Goal: Task Accomplishment & Management: Manage account settings

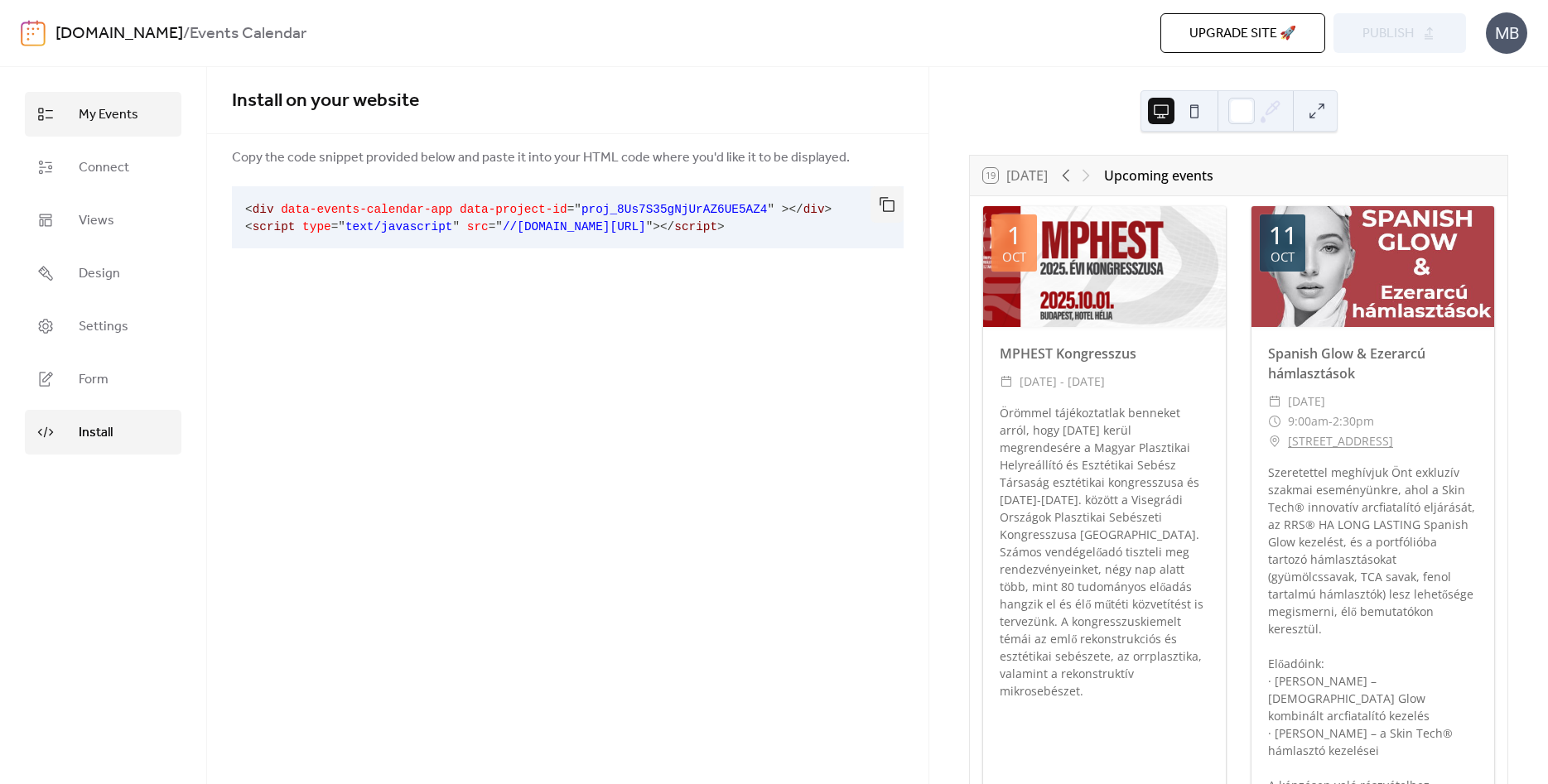
click at [107, 117] on span "My Events" at bounding box center [109, 115] width 60 height 20
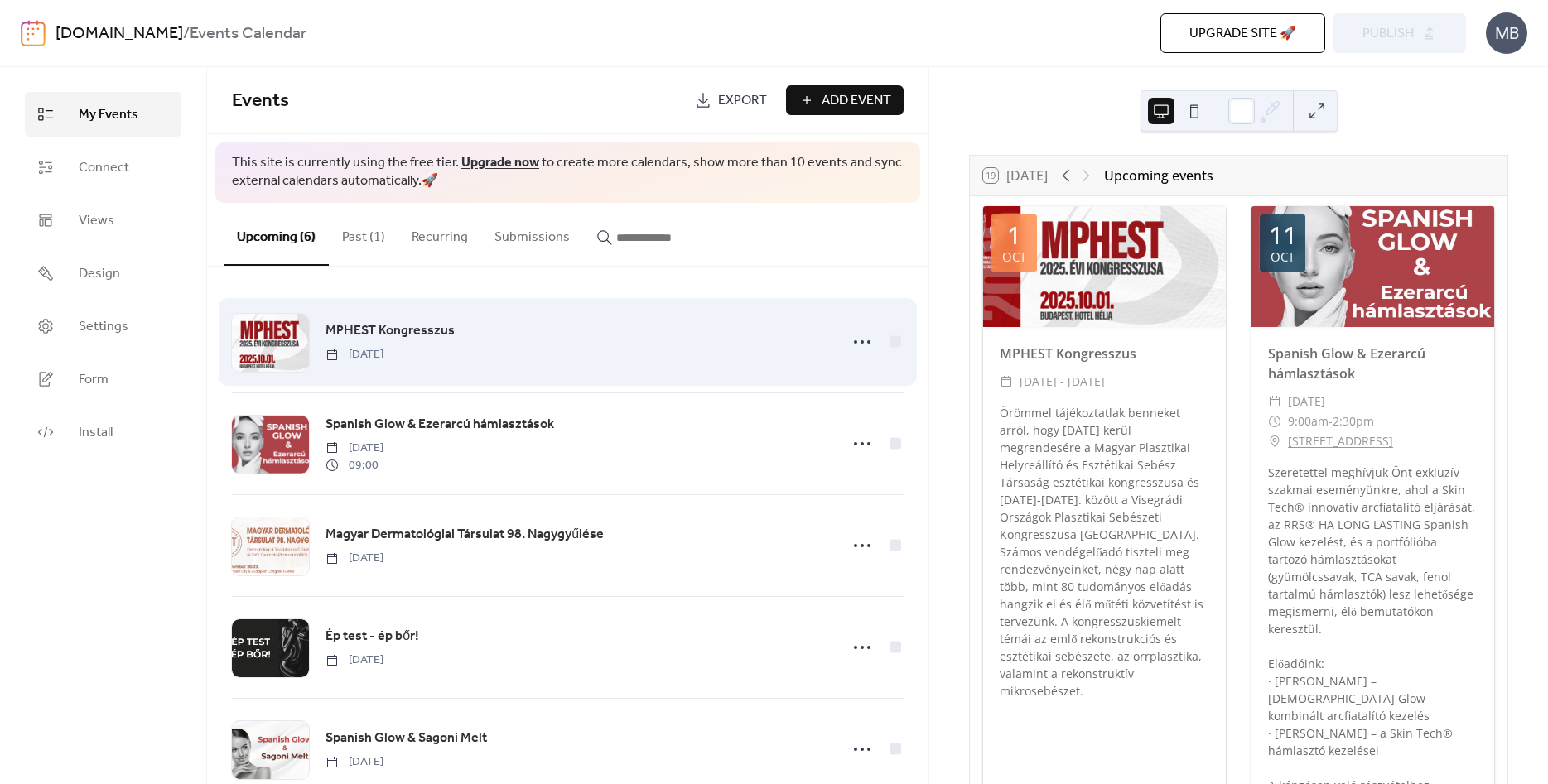
click at [484, 376] on div "MPHEST Kongresszus [DATE]" at bounding box center [568, 341] width 672 height 101
click at [474, 342] on div "MPHEST Kongresszus [DATE]" at bounding box center [577, 341] width 503 height 42
click at [850, 346] on icon at bounding box center [862, 342] width 26 height 26
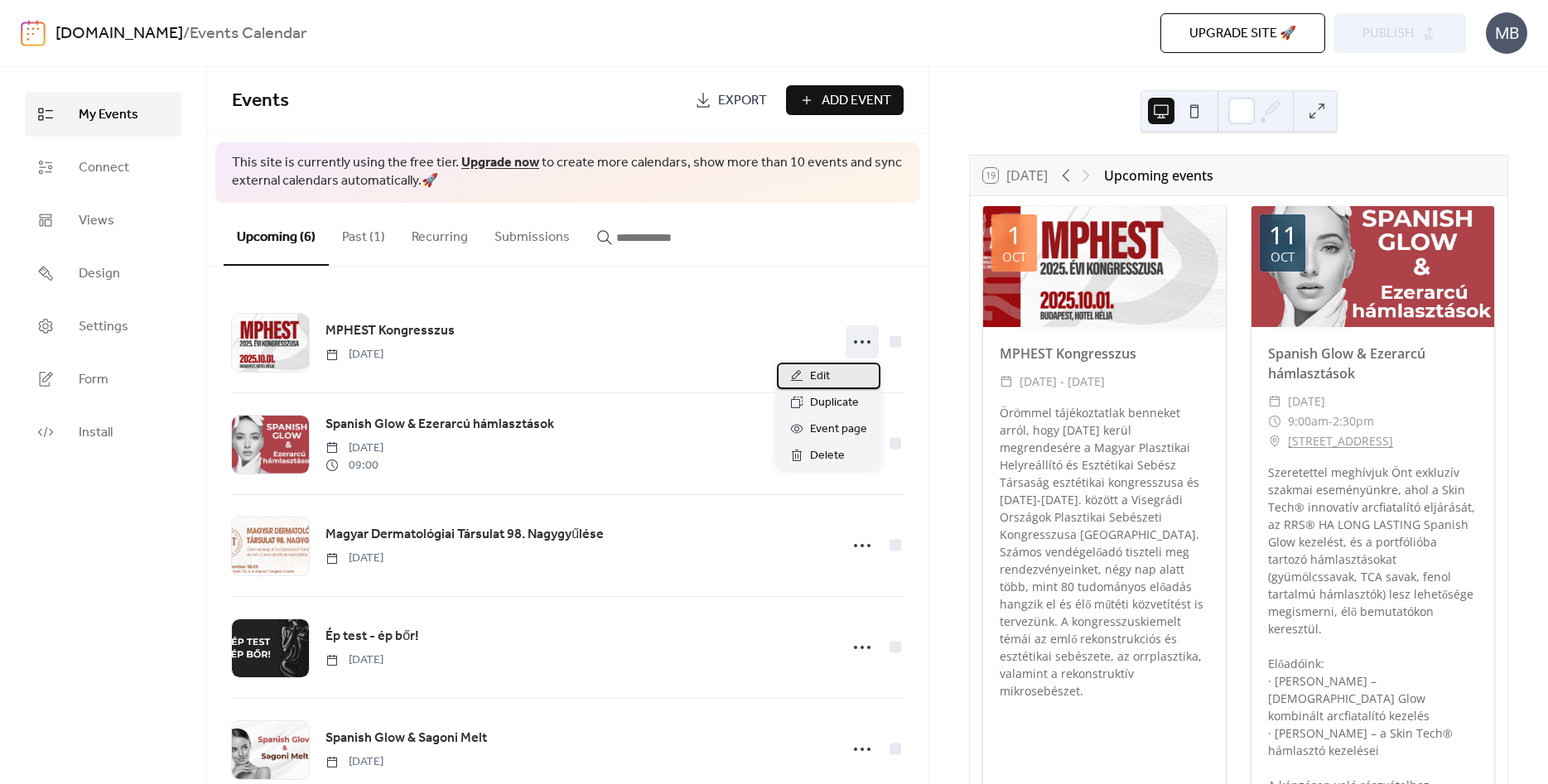
click at [838, 367] on div "Edit" at bounding box center [829, 376] width 103 height 26
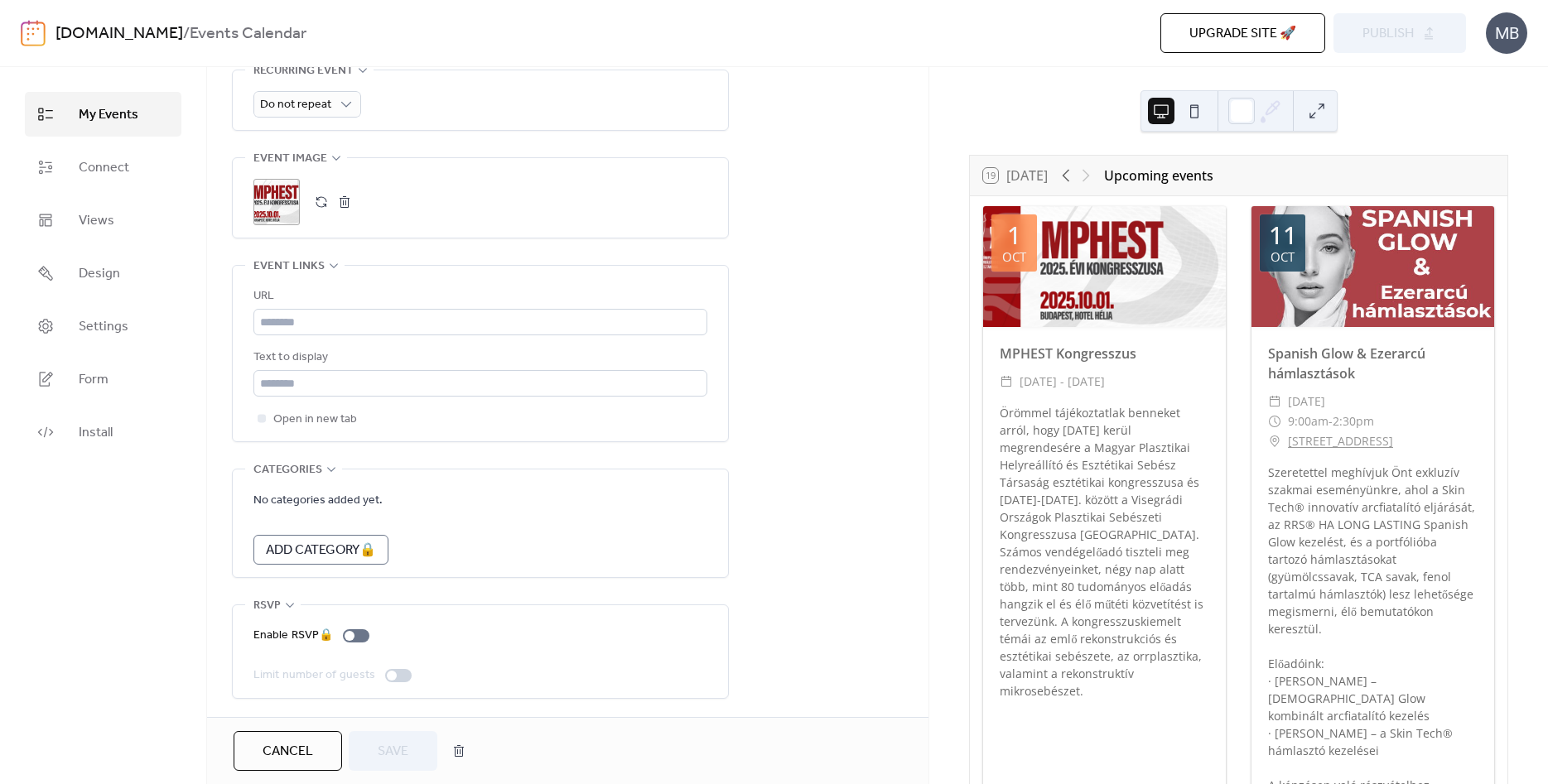
scroll to position [798, 0]
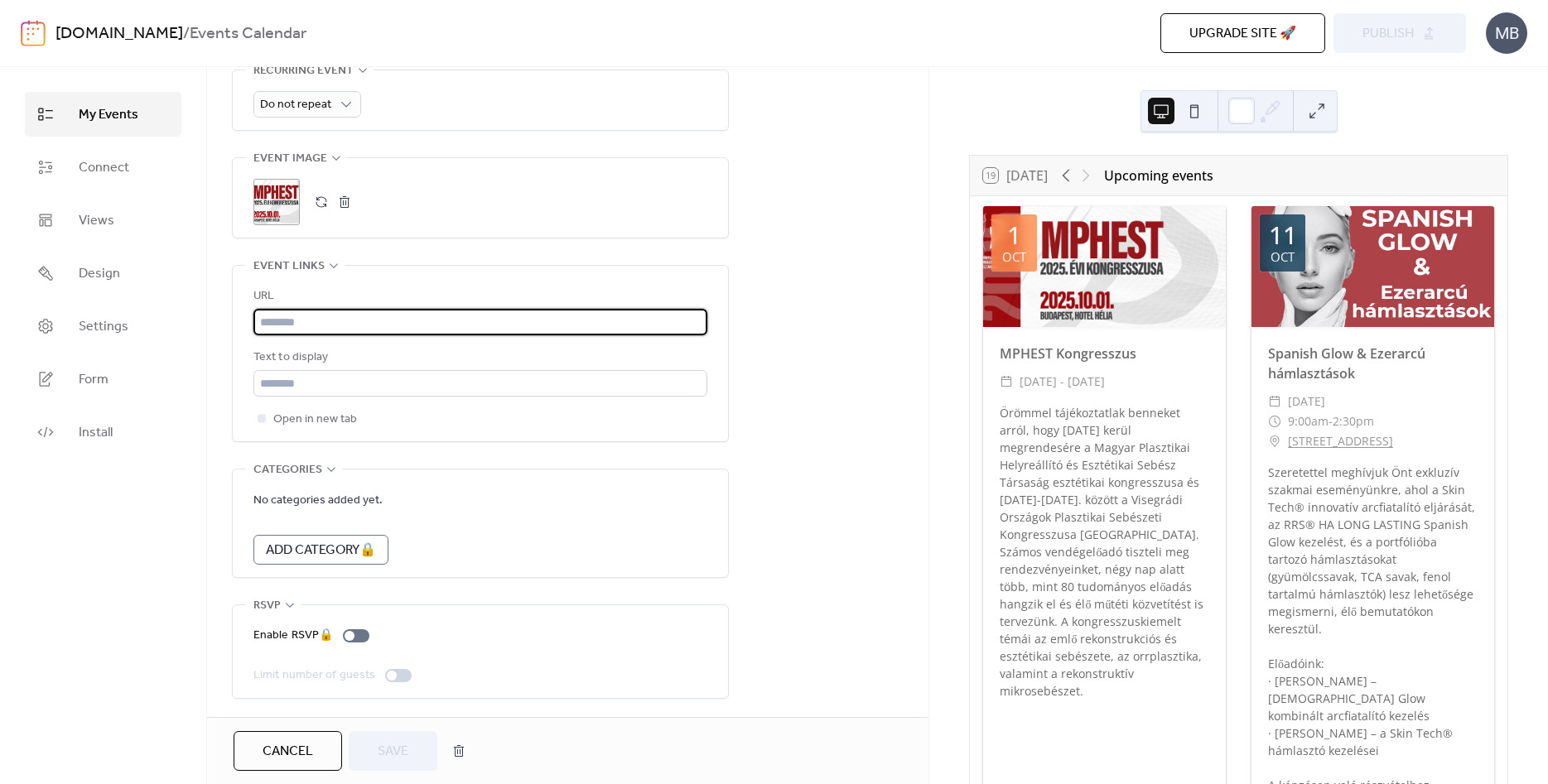
click at [314, 317] on input "text" at bounding box center [480, 322] width 454 height 26
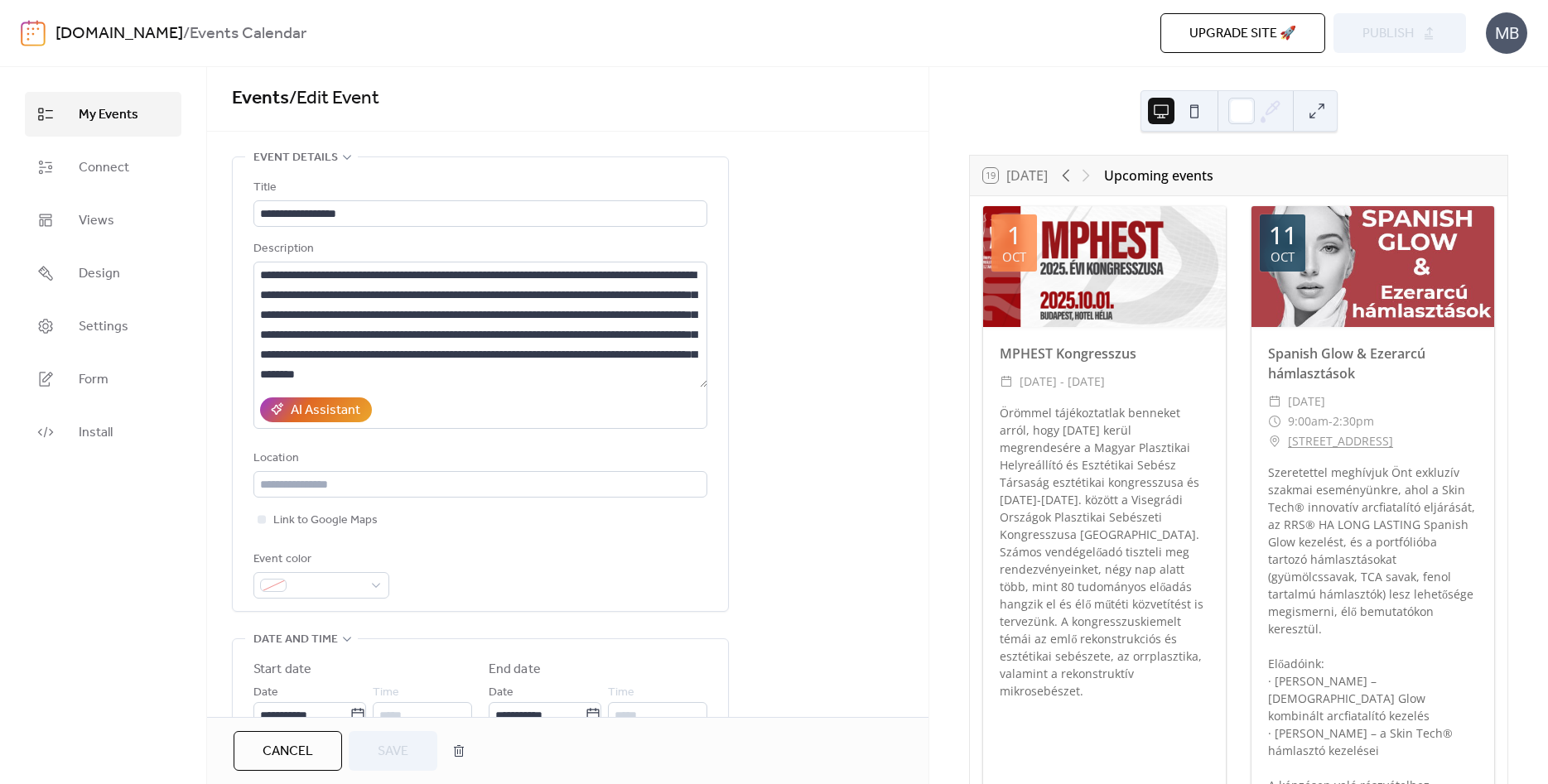
scroll to position [0, 0]
